Goal: Task Accomplishment & Management: Use online tool/utility

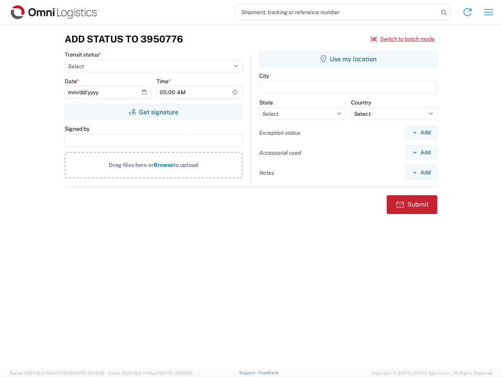
click at [337, 12] on input "search" at bounding box center [336, 12] width 203 height 15
click at [444, 13] on icon at bounding box center [444, 12] width 11 height 11
click at [468, 12] on icon at bounding box center [467, 12] width 13 height 13
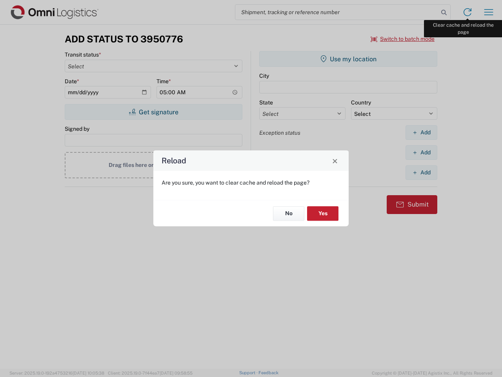
click at [489, 12] on div "Reload Are you sure, you want to clear cache and reload the page? No Yes" at bounding box center [251, 188] width 502 height 377
click at [403, 39] on div "Reload Are you sure, you want to clear cache and reload the page? No Yes" at bounding box center [251, 188] width 502 height 377
click at [153, 112] on div "Reload Are you sure, you want to clear cache and reload the page? No Yes" at bounding box center [251, 188] width 502 height 377
click at [348, 59] on div "Reload Are you sure, you want to clear cache and reload the page? No Yes" at bounding box center [251, 188] width 502 height 377
click at [421, 132] on div "Reload Are you sure, you want to clear cache and reload the page? No Yes" at bounding box center [251, 188] width 502 height 377
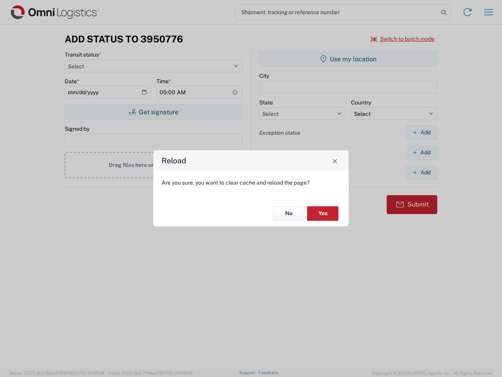
click at [421, 152] on div "Reload Are you sure, you want to clear cache and reload the page? No Yes" at bounding box center [251, 188] width 502 height 377
click at [421, 172] on div "Reload Are you sure, you want to clear cache and reload the page? No Yes" at bounding box center [251, 188] width 502 height 377
